Goal: Task Accomplishment & Management: Manage account settings

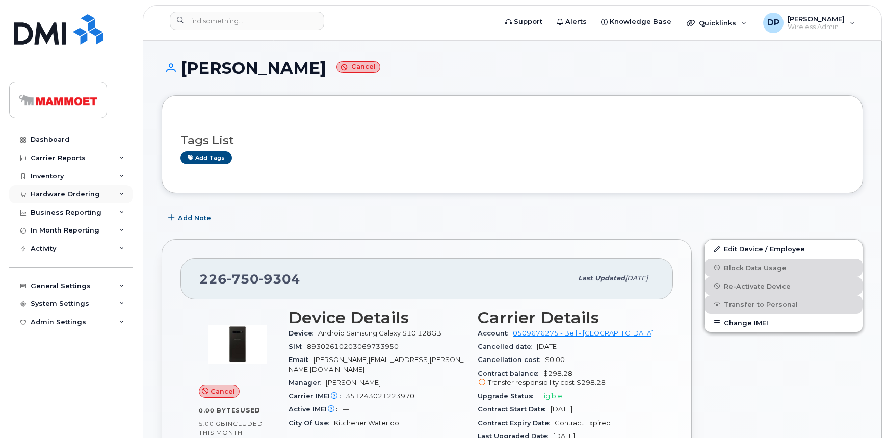
click at [59, 195] on div "Hardware Ordering" at bounding box center [65, 194] width 69 height 8
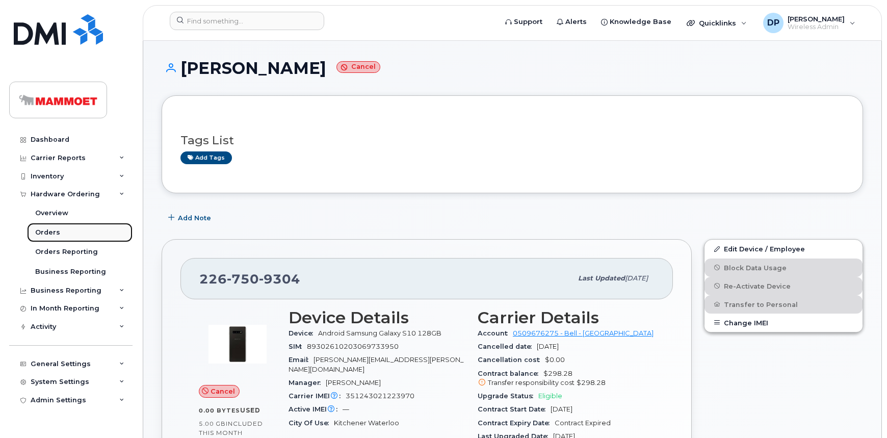
click at [50, 230] on div "Orders" at bounding box center [47, 232] width 25 height 9
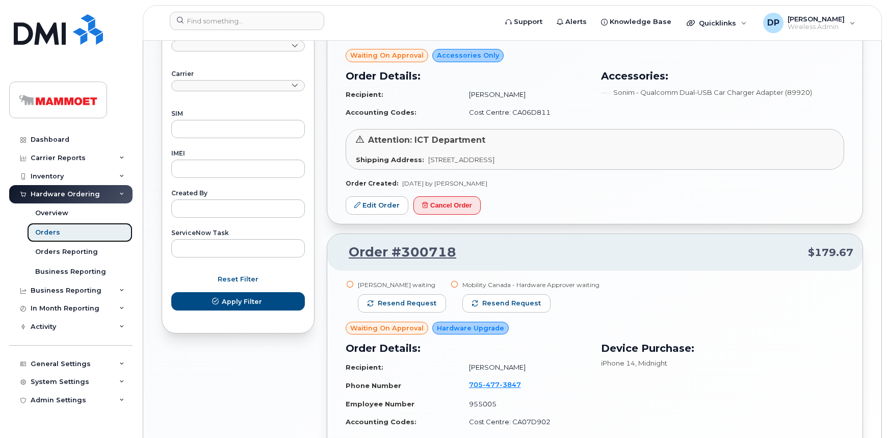
scroll to position [602, 0]
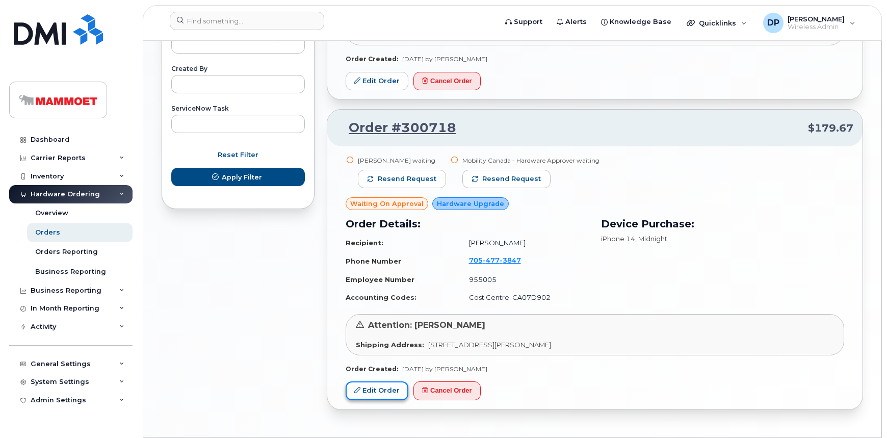
click at [381, 387] on link "Edit Order" at bounding box center [377, 390] width 63 height 19
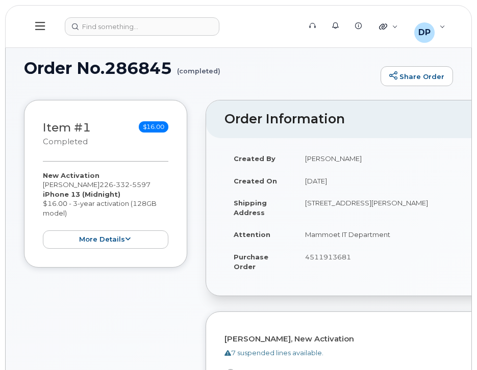
select select
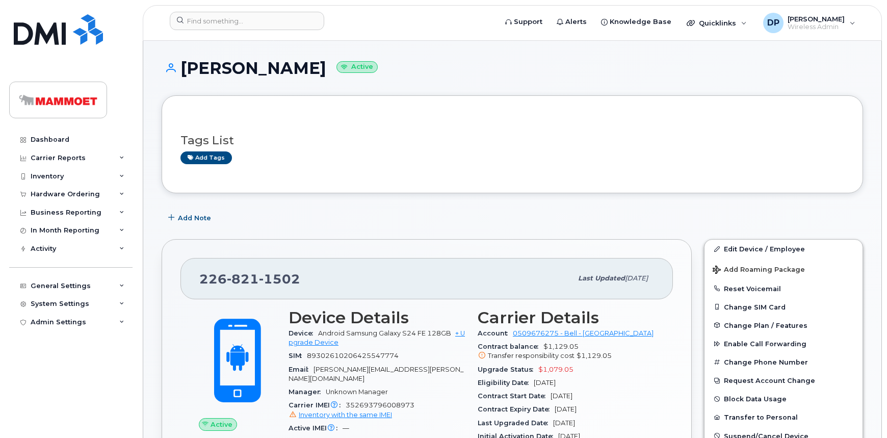
drag, startPoint x: 687, startPoint y: 75, endPoint x: 567, endPoint y: 77, distance: 120.3
click at [567, 77] on div "Helen Bentley Active" at bounding box center [512, 77] width 701 height 36
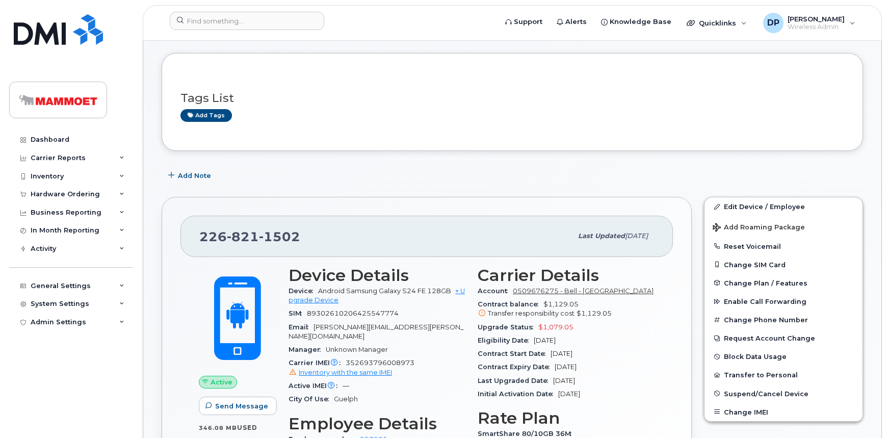
scroll to position [92, 0]
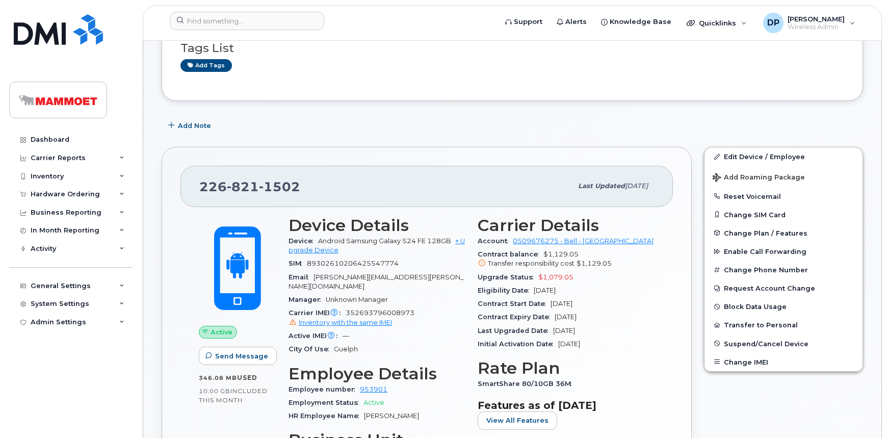
click at [584, 92] on div "Tags List Add tags" at bounding box center [512, 52] width 701 height 98
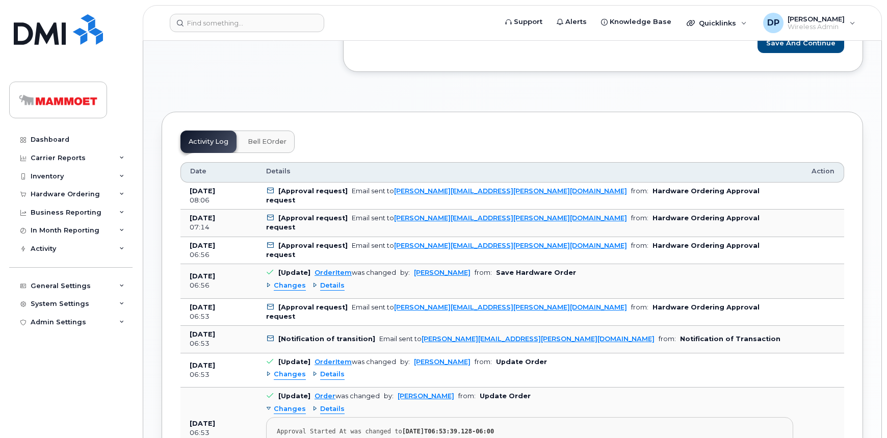
scroll to position [648, 0]
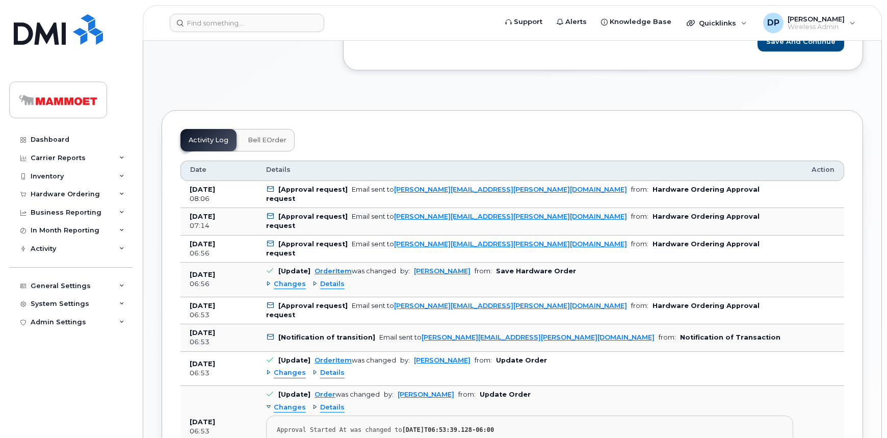
click at [128, 388] on div "Dashboard Carrier Reports Monthly Billing Data Daily Data Pooling Data Behavior…" at bounding box center [72, 276] width 126 height 292
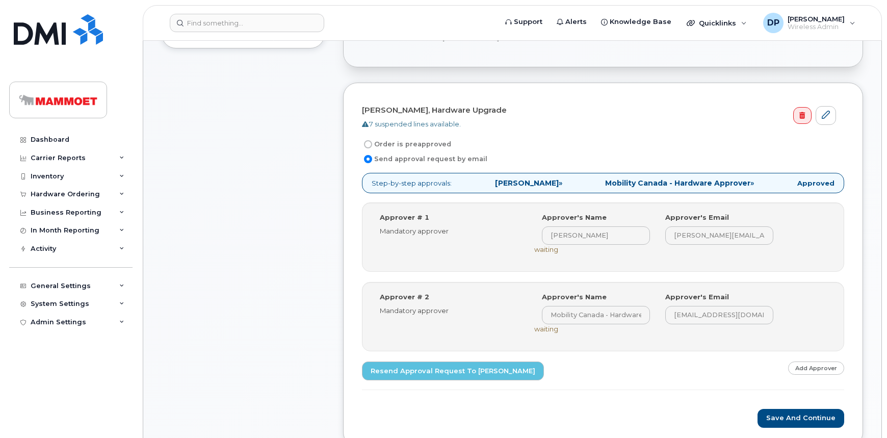
scroll to position [0, 0]
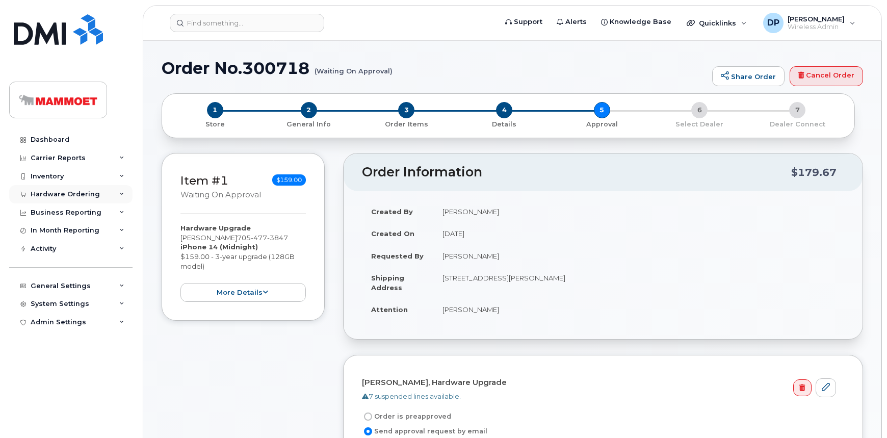
click at [63, 196] on div "Hardware Ordering" at bounding box center [65, 194] width 69 height 8
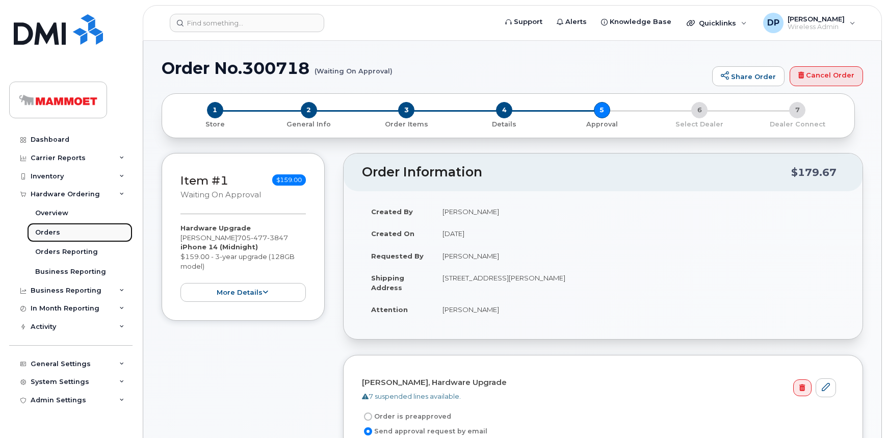
click at [60, 233] on link "Orders" at bounding box center [79, 232] width 105 height 19
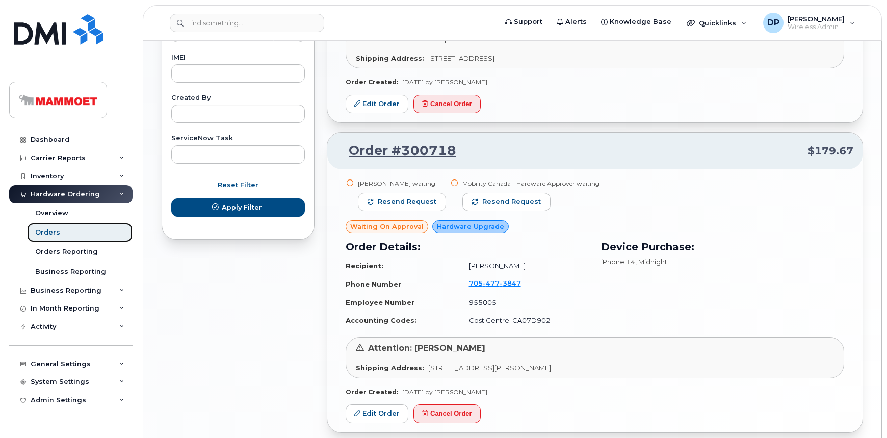
scroll to position [602, 0]
